Goal: Task Accomplishment & Management: Manage account settings

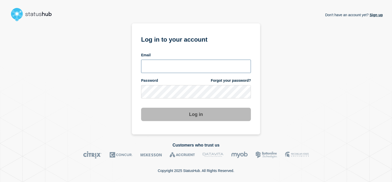
type input "tracey.taylor@surrey.ac.uk"
click at [196, 115] on button "Log in" at bounding box center [196, 113] width 110 height 13
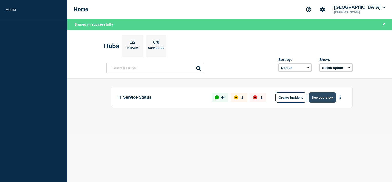
click at [319, 98] on button "See overview" at bounding box center [321, 97] width 27 height 10
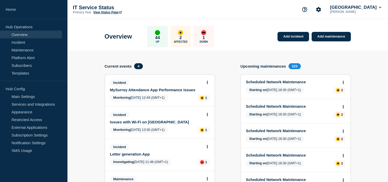
click at [155, 119] on div "Incident Issues with Wi-Fi on [GEOGRAPHIC_DATA]" at bounding box center [157, 118] width 95 height 12
click at [192, 119] on div "Incident Issues with Wi-Fi on [GEOGRAPHIC_DATA]" at bounding box center [157, 118] width 95 height 12
click at [169, 123] on link "Issues with Wi-Fi on [GEOGRAPHIC_DATA]" at bounding box center [156, 121] width 93 height 4
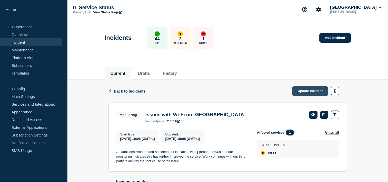
click at [311, 87] on link "Update incident" at bounding box center [310, 90] width 36 height 9
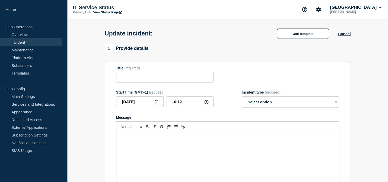
type input "Issues with Wi-Fi on [GEOGRAPHIC_DATA]"
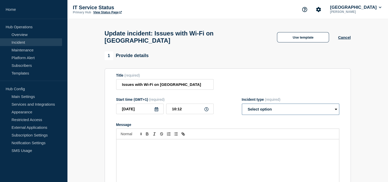
click at [335, 113] on select "Select option Investigating Identified Monitoring Resolved" at bounding box center [290, 108] width 97 height 11
select select "investigating"
click at [242, 106] on select "Select option Investigating Identified Monitoring Resolved" at bounding box center [290, 108] width 97 height 11
click at [296, 147] on p "Message" at bounding box center [227, 144] width 215 height 5
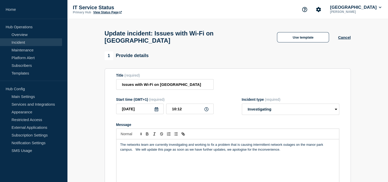
drag, startPoint x: 235, startPoint y: 152, endPoint x: 228, endPoint y: 160, distance: 10.7
click at [228, 160] on p "Message" at bounding box center [227, 158] width 215 height 5
click at [297, 152] on p "The networks team are currently investigating and working to fix a problem that…" at bounding box center [227, 146] width 215 height 9
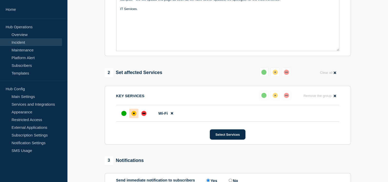
scroll to position [151, 0]
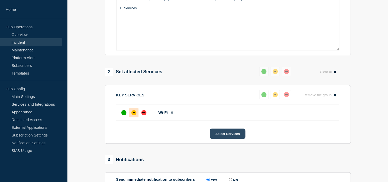
click at [219, 135] on button "Select Services" at bounding box center [228, 133] width 36 height 10
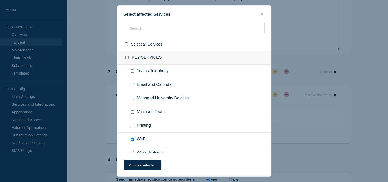
click at [162, 152] on span "Wired Network" at bounding box center [150, 152] width 27 height 5
click at [132, 152] on input "Wired Network checkbox" at bounding box center [132, 152] width 3 height 3
checkbox input "true"
click at [139, 165] on button "Choose selected" at bounding box center [143, 164] width 38 height 10
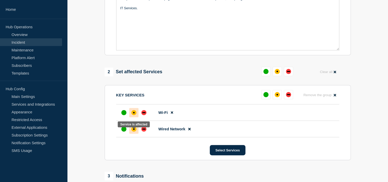
click at [134, 129] on div "affected" at bounding box center [134, 129] width 2 height 2
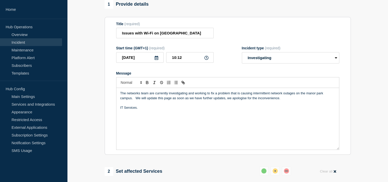
scroll to position [52, 0]
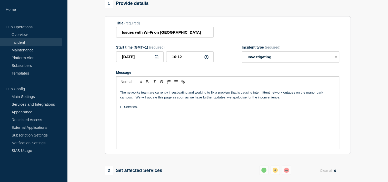
click at [189, 94] on p "The networks team are currently investigating and working to fix a problem that…" at bounding box center [227, 94] width 215 height 9
click at [153, 34] on input "Issues with Wi-Fi on [GEOGRAPHIC_DATA]" at bounding box center [164, 32] width 97 height 11
type input "Issues with Network connectivity on [GEOGRAPHIC_DATA]"
click at [188, 94] on p "The networks team are currently investigating and working to fix a problem that…" at bounding box center [227, 94] width 215 height 9
click at [135, 99] on p "The networks team are currently investigating an issue which is causing intermi…" at bounding box center [227, 94] width 215 height 9
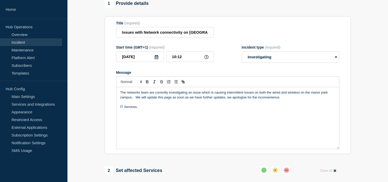
click at [299, 96] on p "The networks team are currently investigating an issue which is causing intermi…" at bounding box center [227, 94] width 215 height 9
click at [143, 99] on p "The networks team are currently investigating an issue which is causing intermi…" at bounding box center [227, 94] width 215 height 9
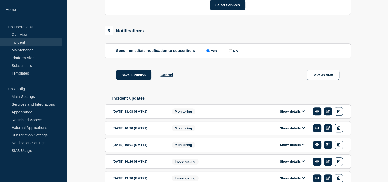
scroll to position [327, 0]
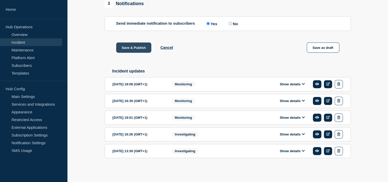
click at [140, 47] on button "Save & Publish" at bounding box center [133, 47] width 35 height 10
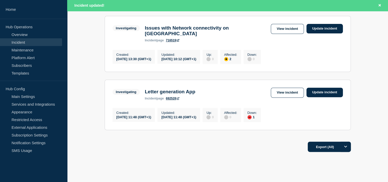
scroll to position [160, 0]
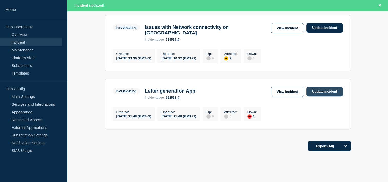
click at [318, 96] on link "Update incident" at bounding box center [324, 91] width 36 height 9
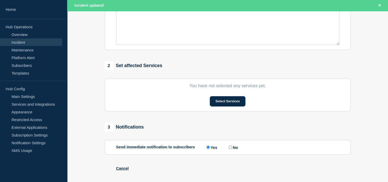
type input "Letter generation App"
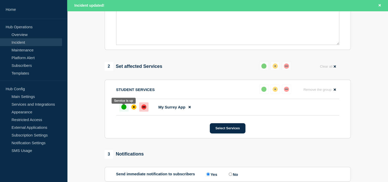
click at [124, 109] on div "up" at bounding box center [123, 106] width 5 height 5
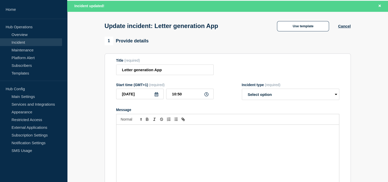
scroll to position [18, 0]
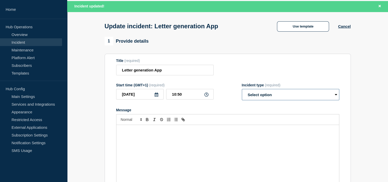
click at [336, 95] on select "Select option Investigating Identified Monitoring Resolved" at bounding box center [290, 94] width 97 height 11
select select "resolved"
click at [242, 90] on select "Select option Investigating Identified Monitoring Resolved" at bounding box center [290, 94] width 97 height 11
click at [299, 128] on div "Message" at bounding box center [227, 156] width 223 height 62
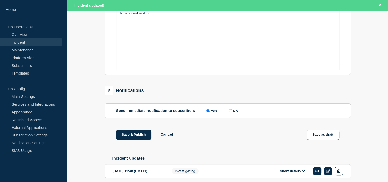
scroll to position [135, 0]
click at [136, 135] on button "Save & Publish" at bounding box center [133, 134] width 35 height 10
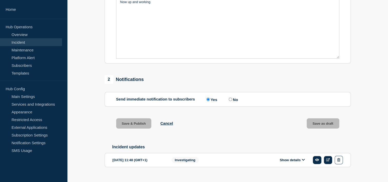
scroll to position [124, 0]
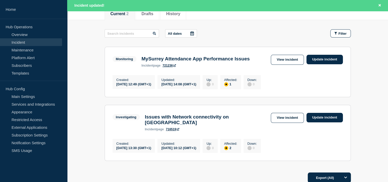
scroll to position [71, 0]
